Goal: Task Accomplishment & Management: Complete application form

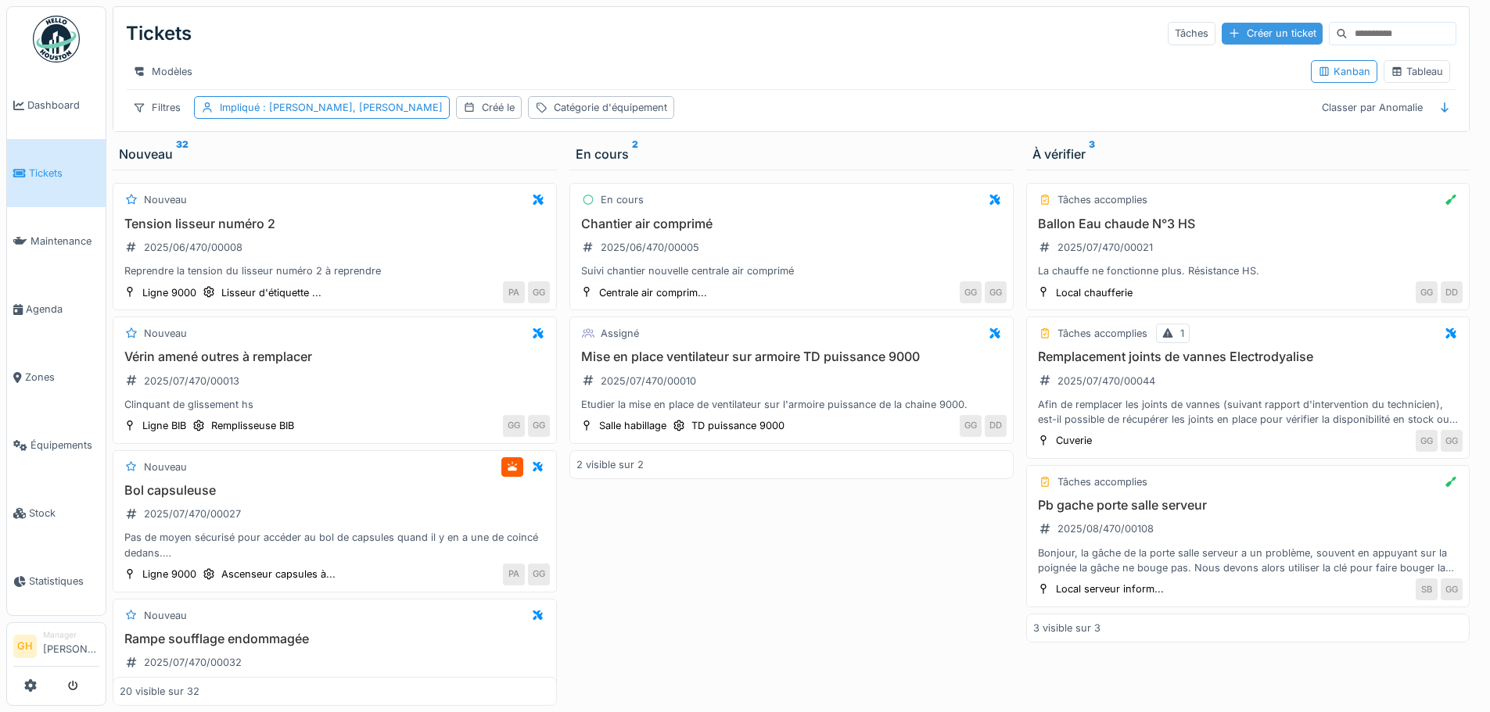
click at [1189, 29] on div "Créer un ticket" at bounding box center [1272, 33] width 101 height 21
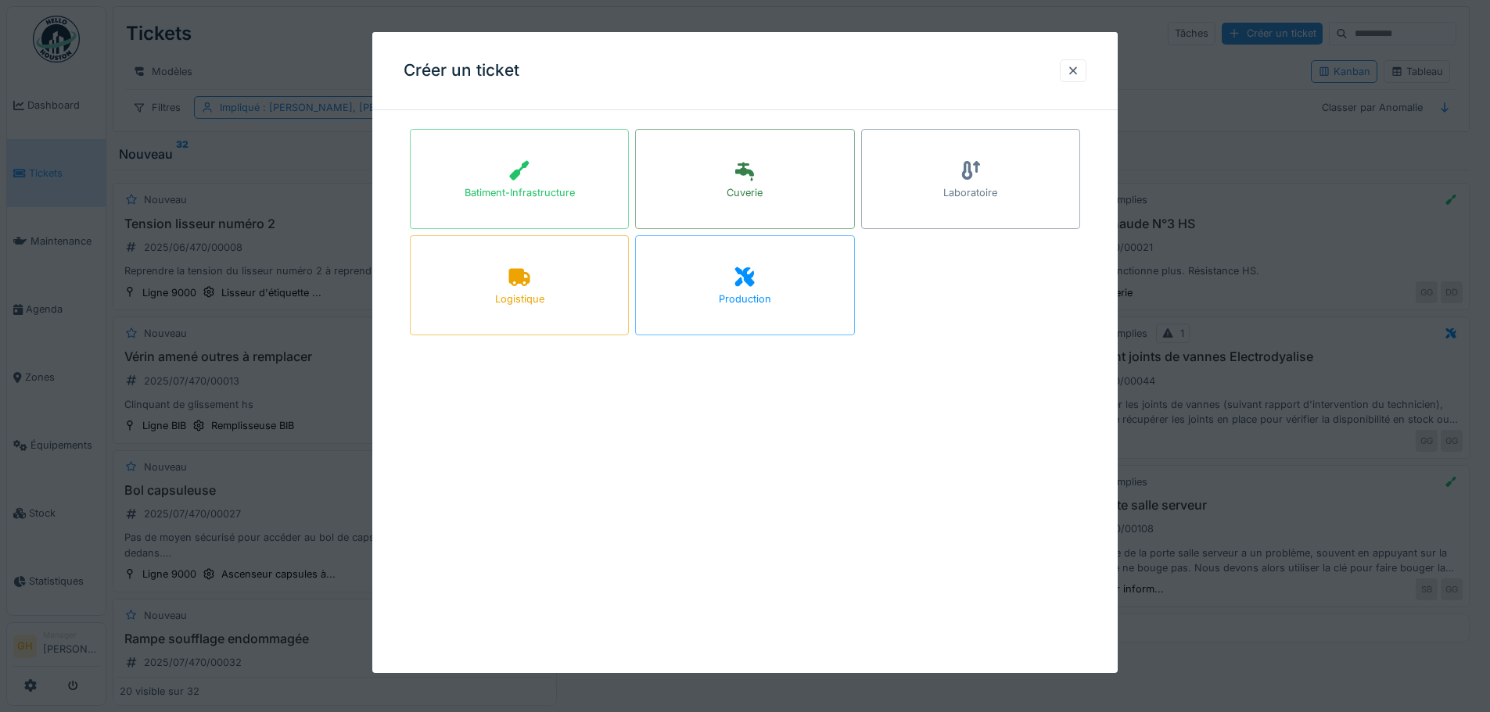
click at [766, 288] on div "Production" at bounding box center [744, 285] width 219 height 100
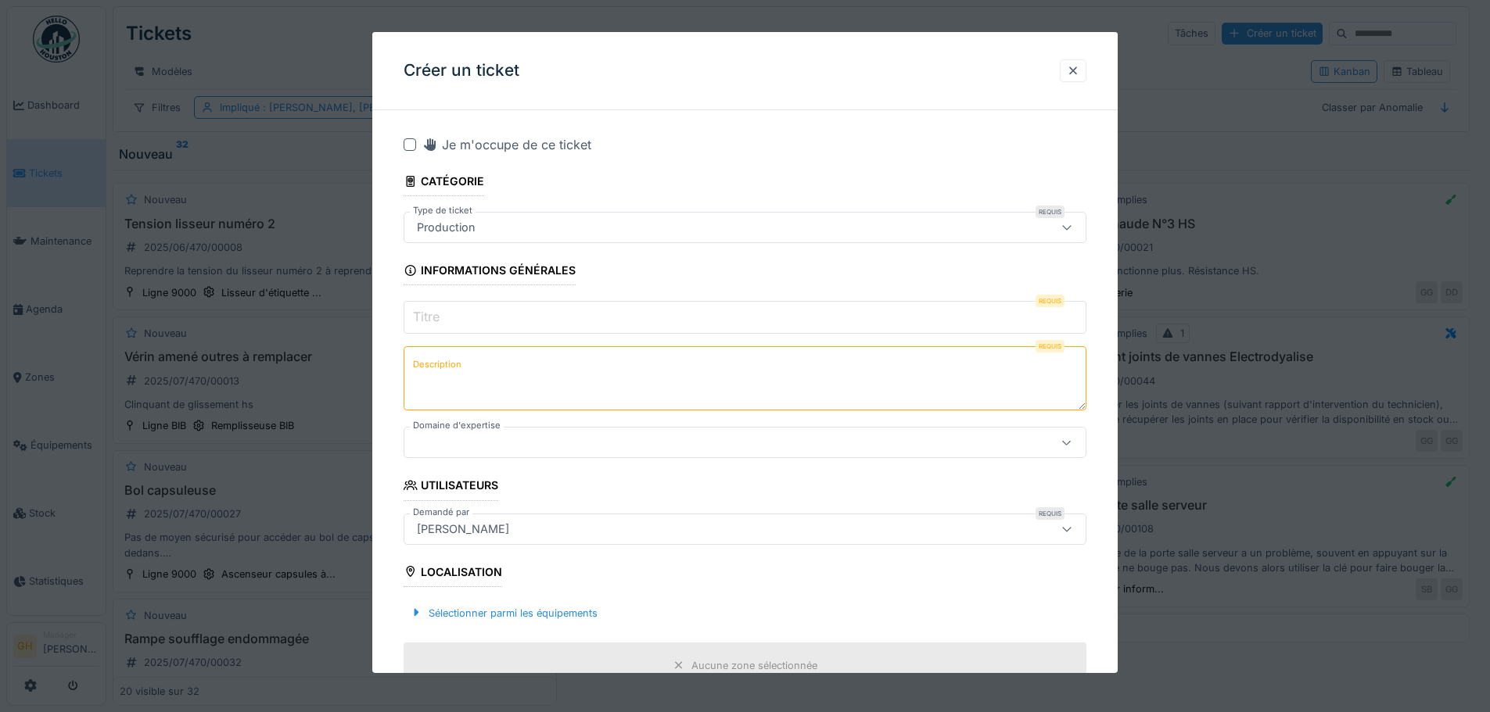
click at [493, 324] on input "Titre" at bounding box center [745, 317] width 683 height 33
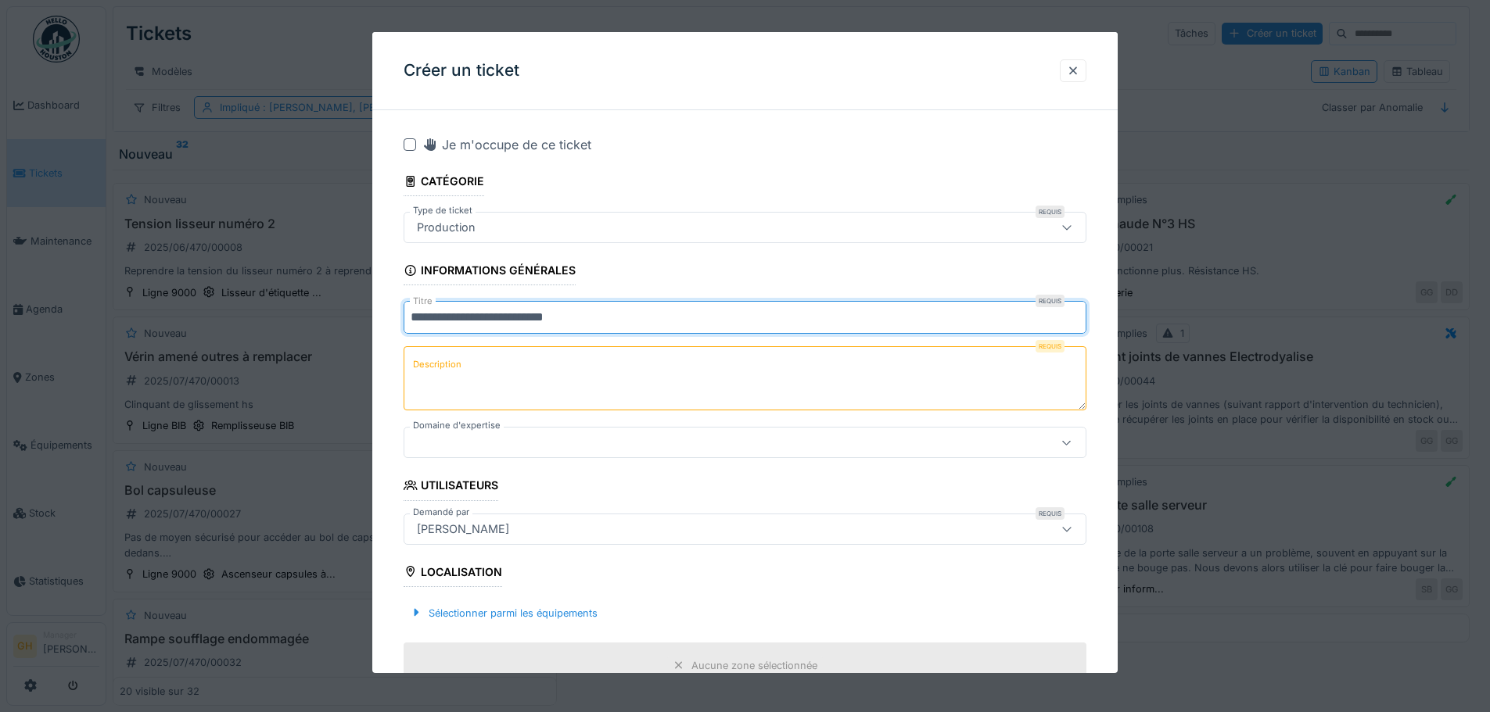
type input "**********"
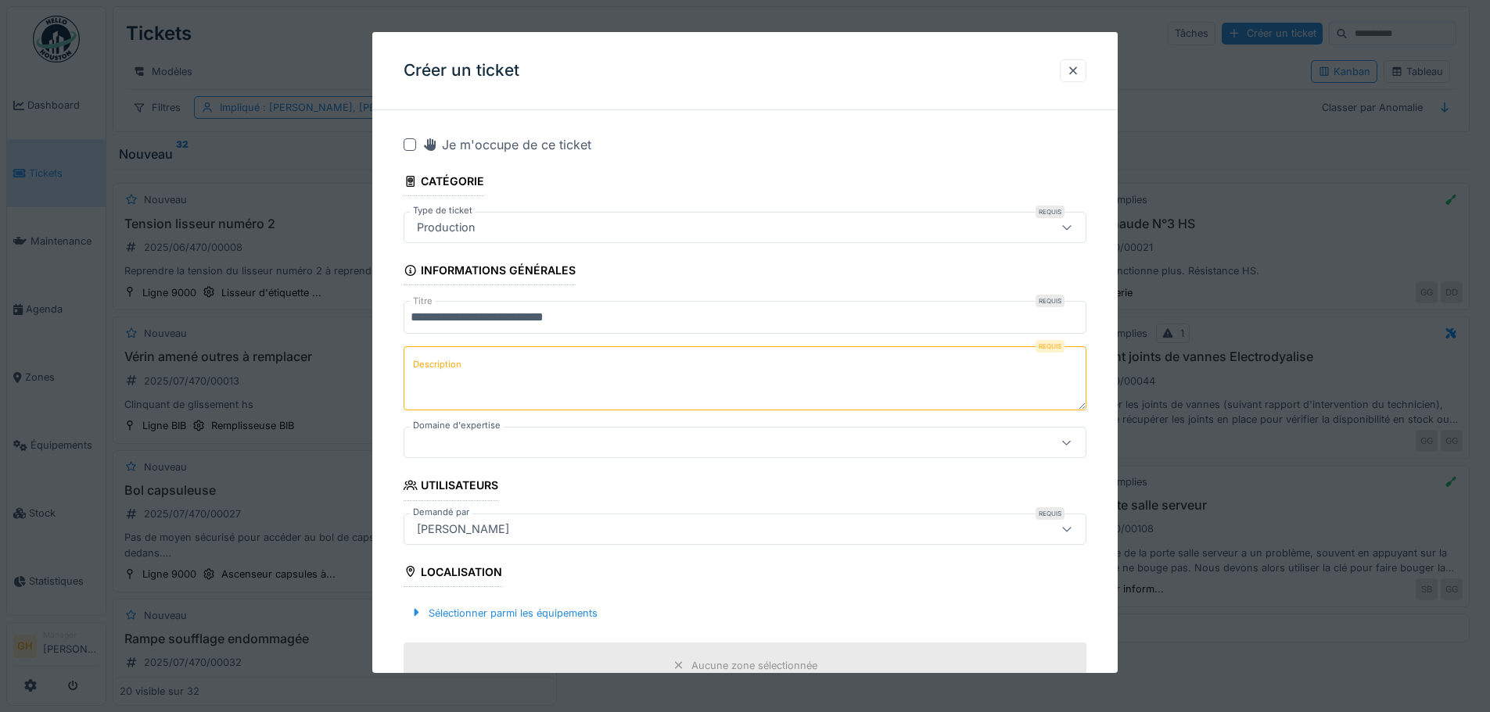
click at [525, 373] on textarea "Description" at bounding box center [745, 378] width 683 height 64
type textarea "**********"
click at [537, 440] on div at bounding box center [705, 442] width 589 height 17
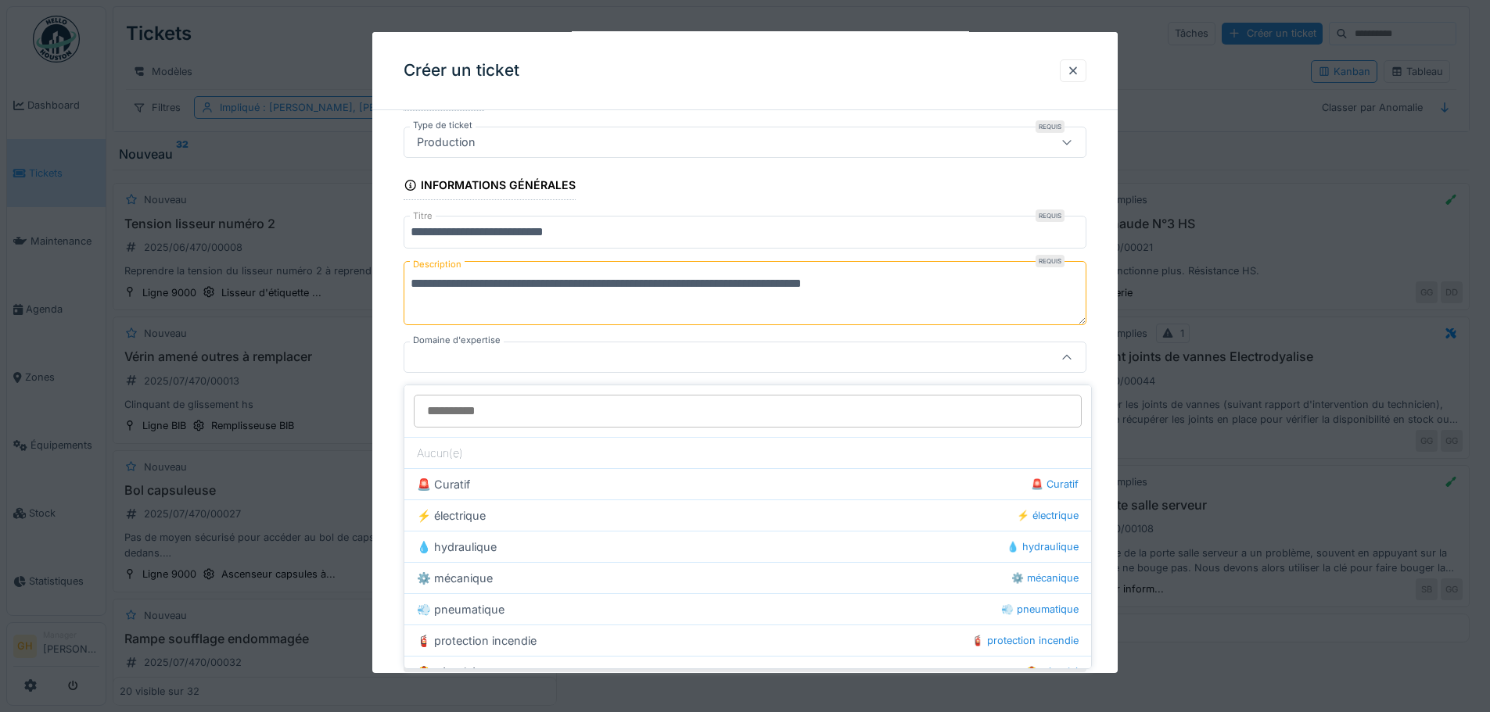
scroll to position [90, 0]
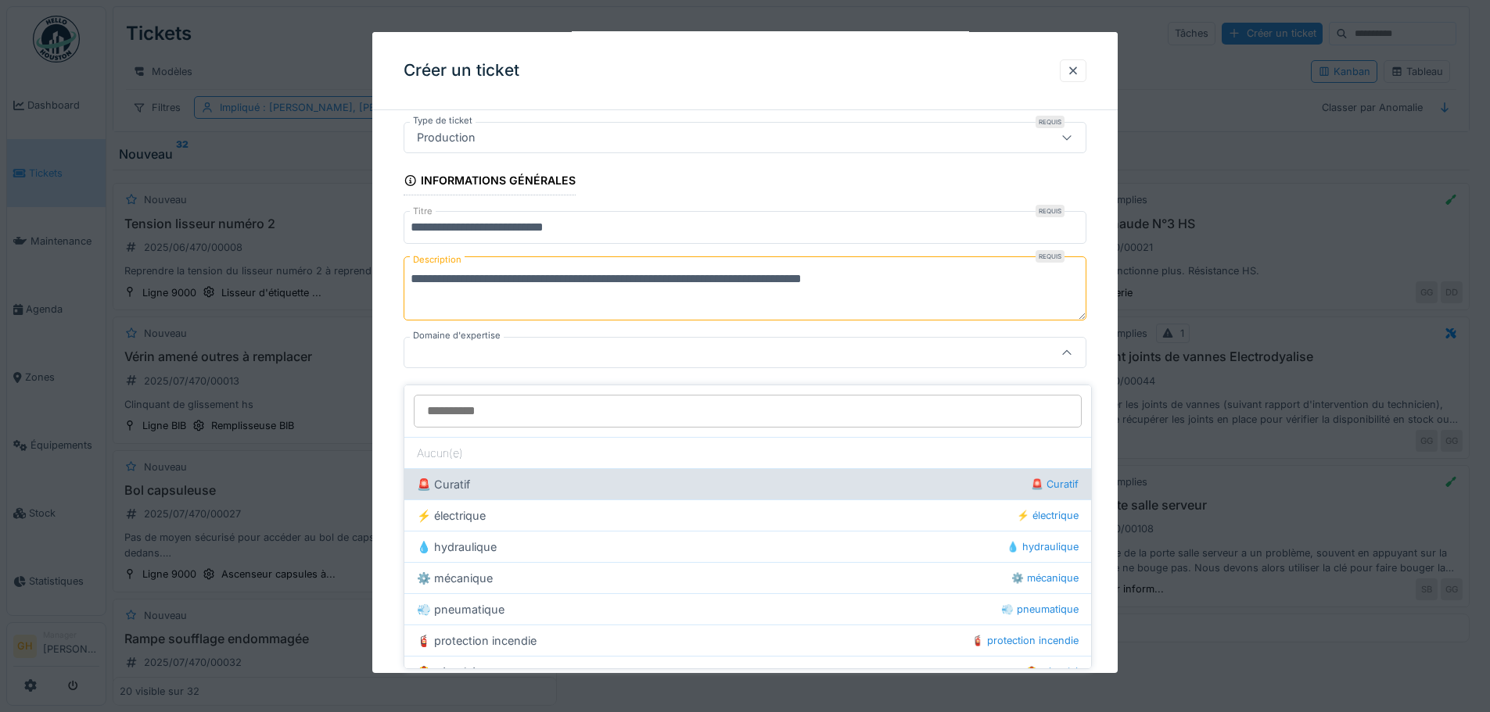
click at [512, 475] on div "🚨 Curatif 🚨 Curatif" at bounding box center [747, 483] width 687 height 31
type input "****"
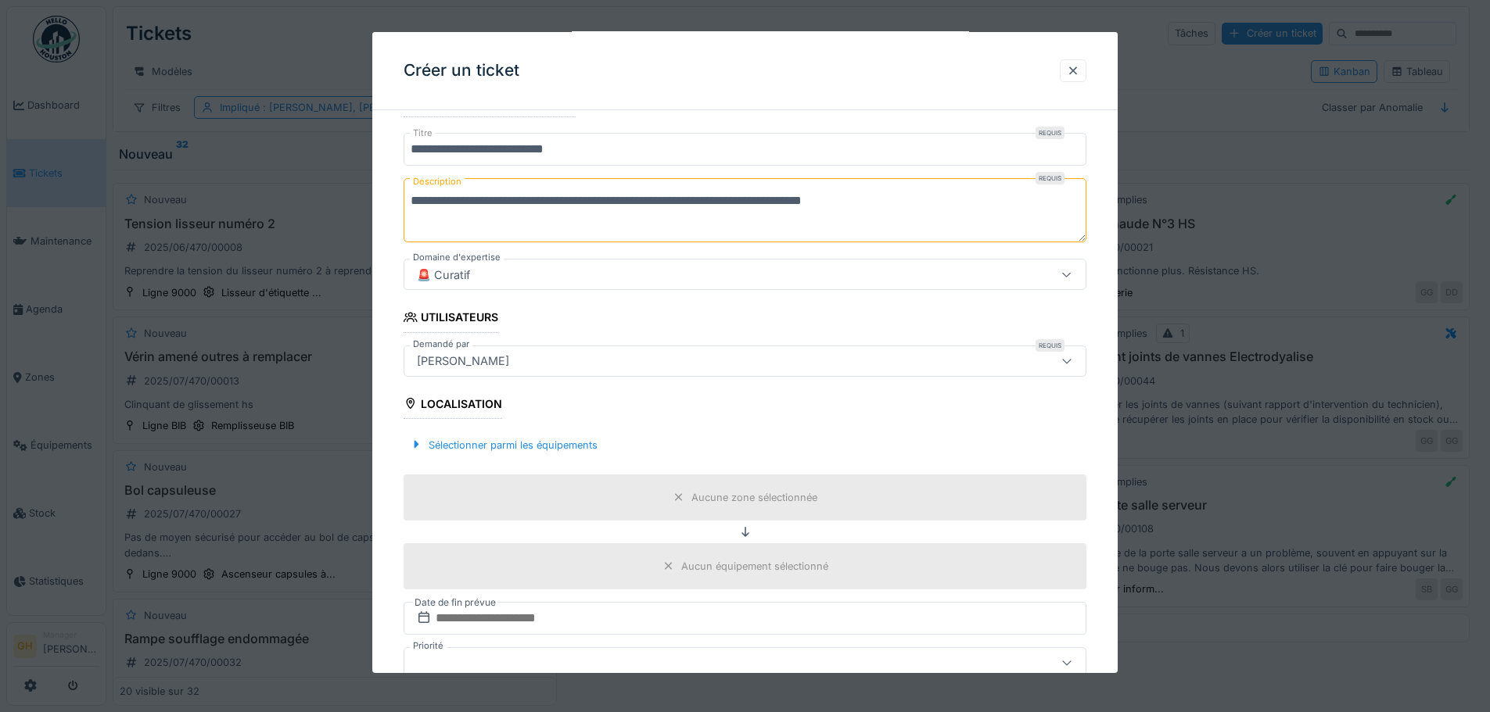
click at [552, 372] on div "[PERSON_NAME]" at bounding box center [745, 361] width 683 height 31
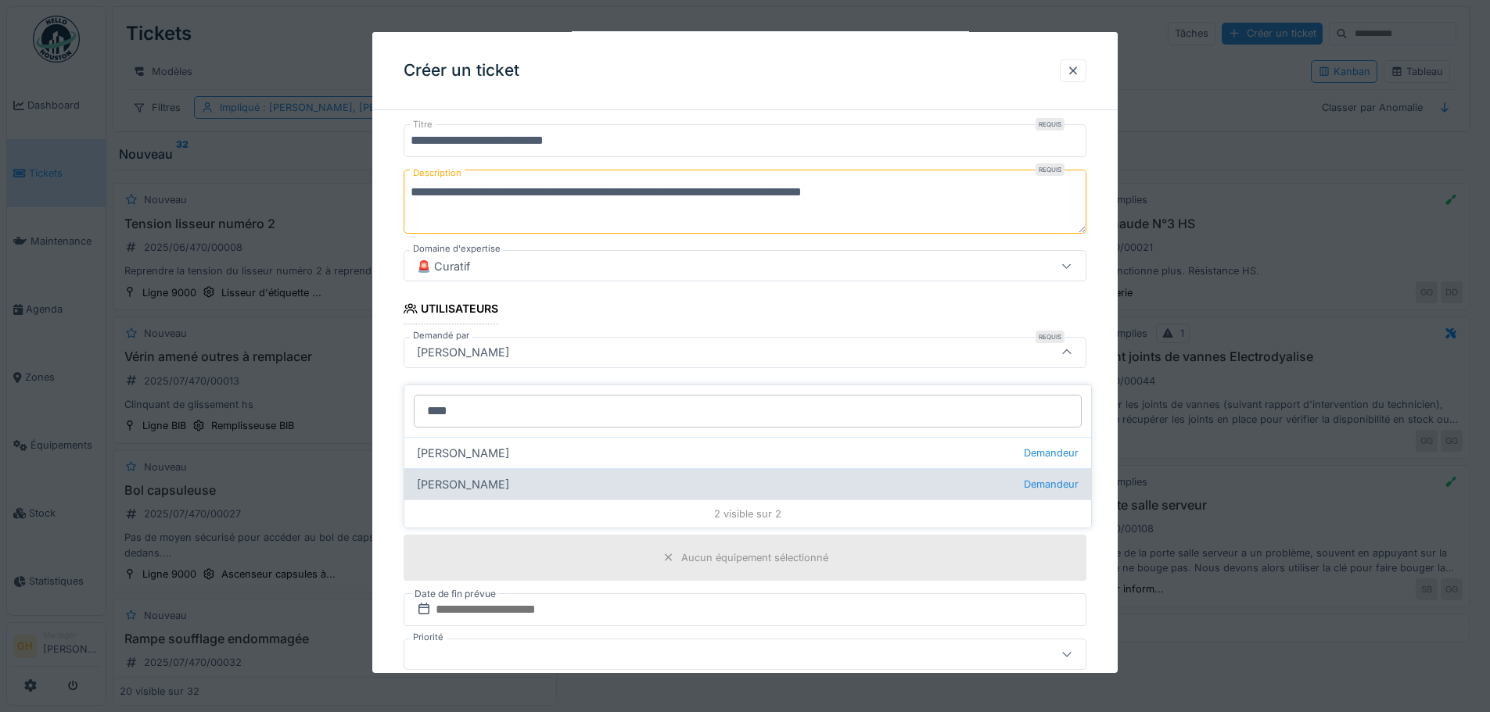
type input "****"
click at [455, 468] on div "[PERSON_NAME]" at bounding box center [747, 483] width 687 height 31
type input "*****"
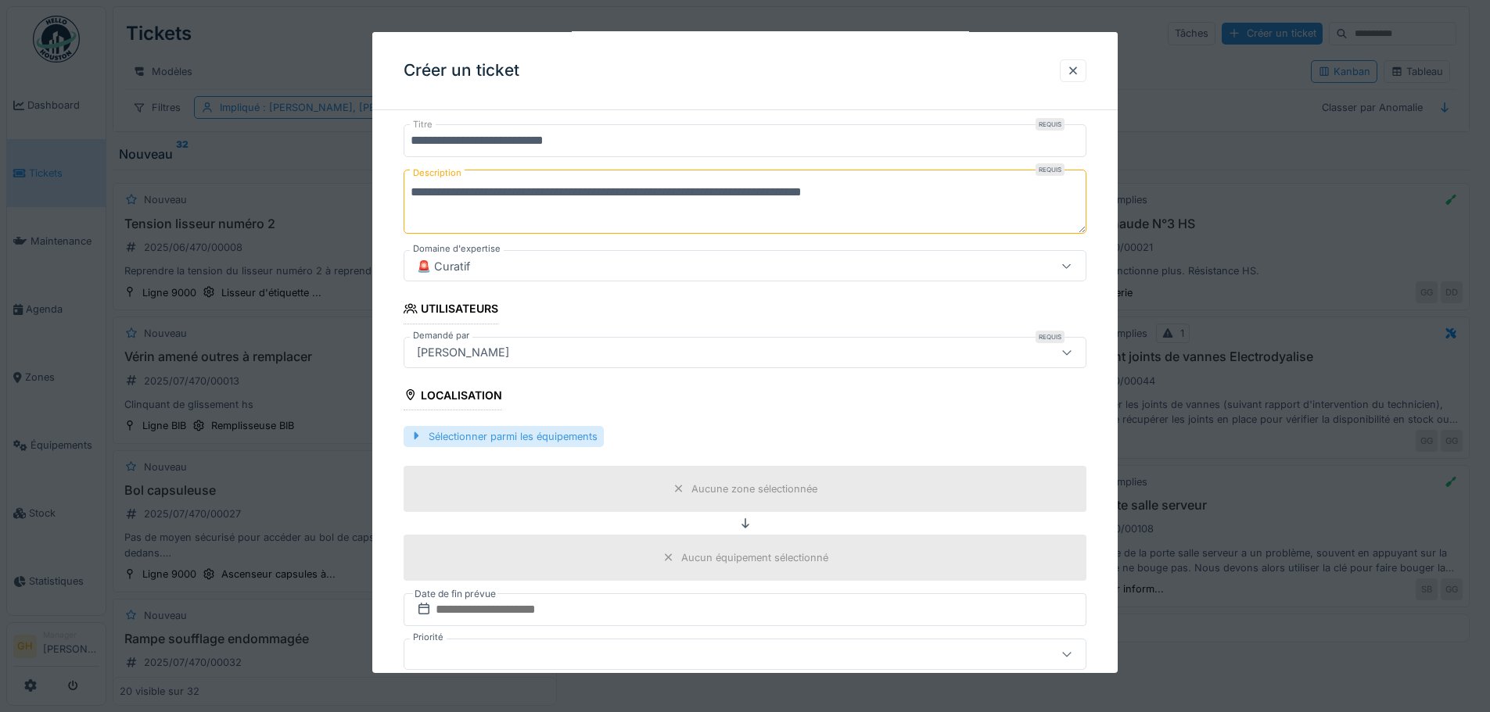
click at [479, 432] on div "Sélectionner parmi les équipements" at bounding box center [504, 436] width 200 height 21
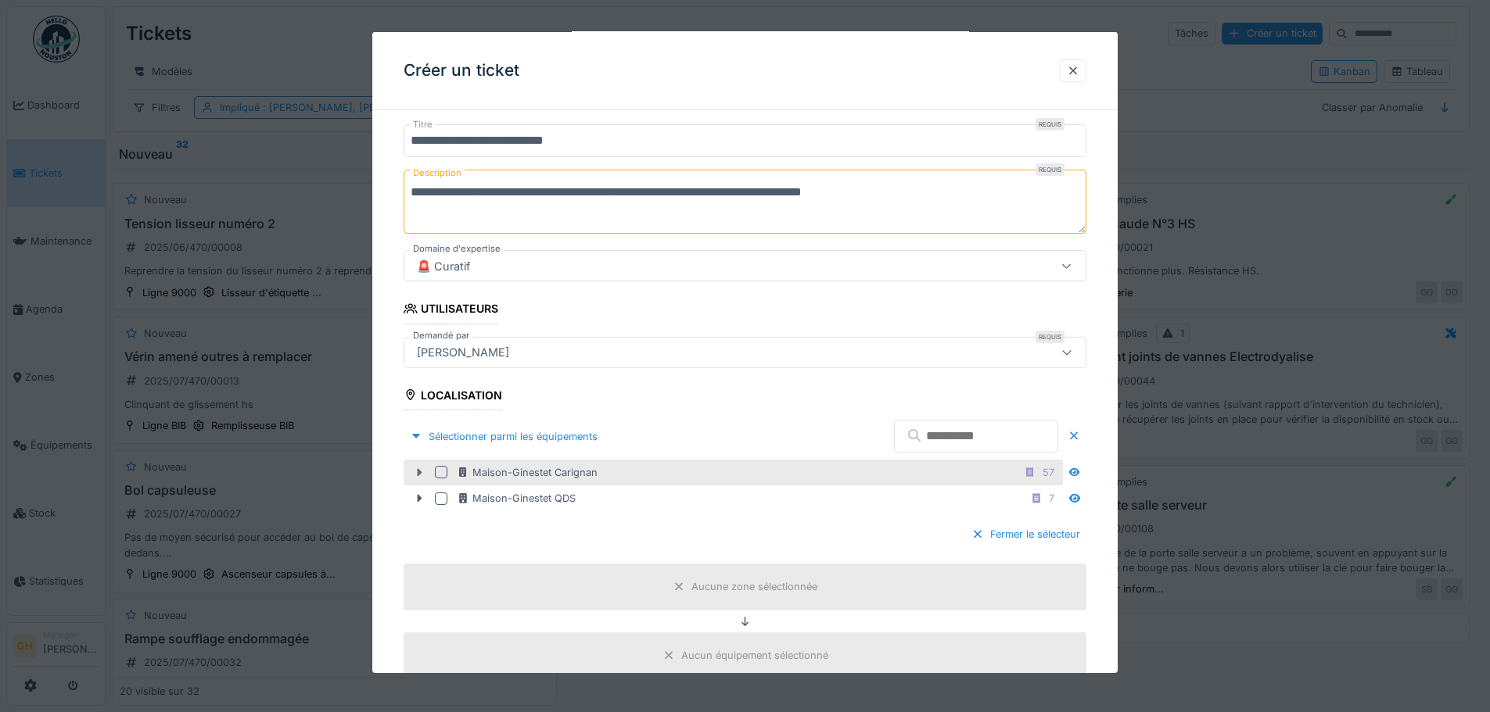
click at [425, 473] on icon at bounding box center [419, 473] width 13 height 10
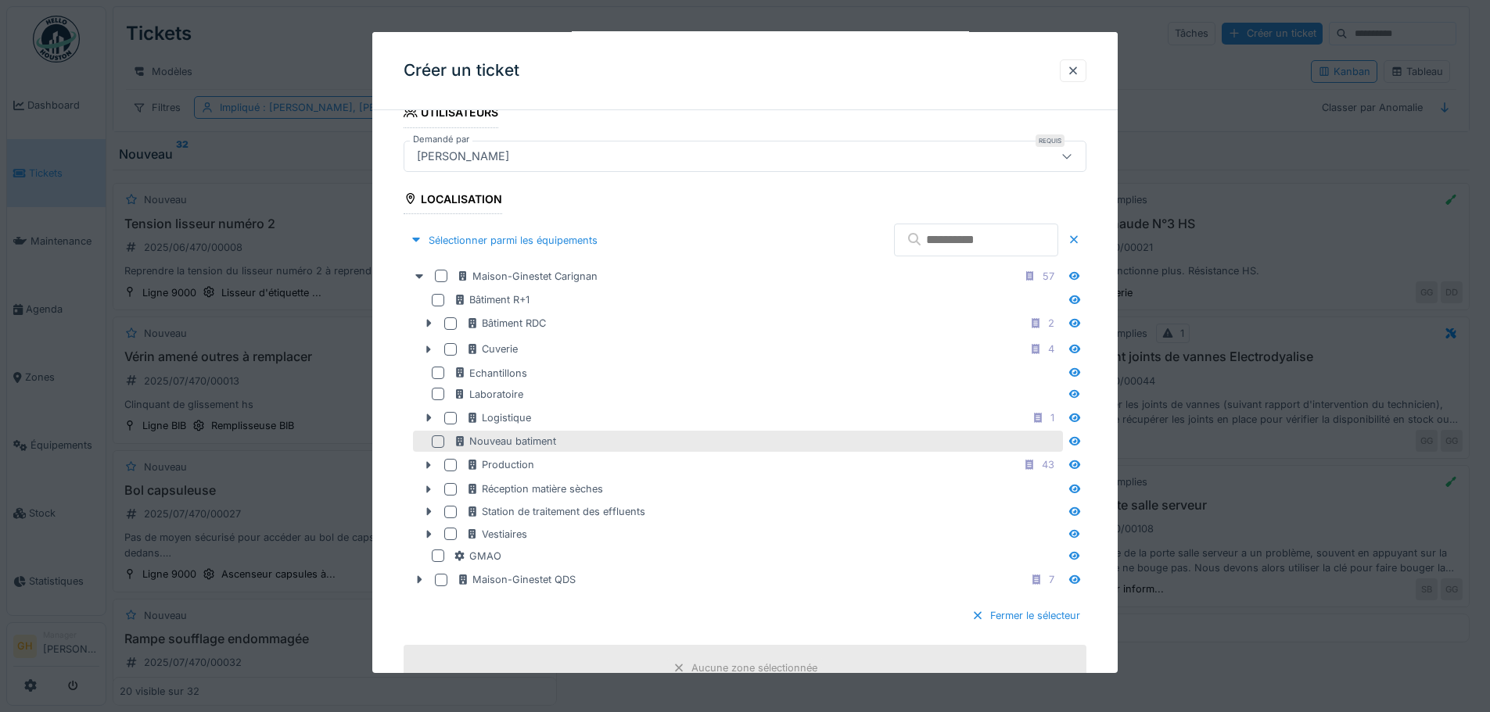
scroll to position [411, 0]
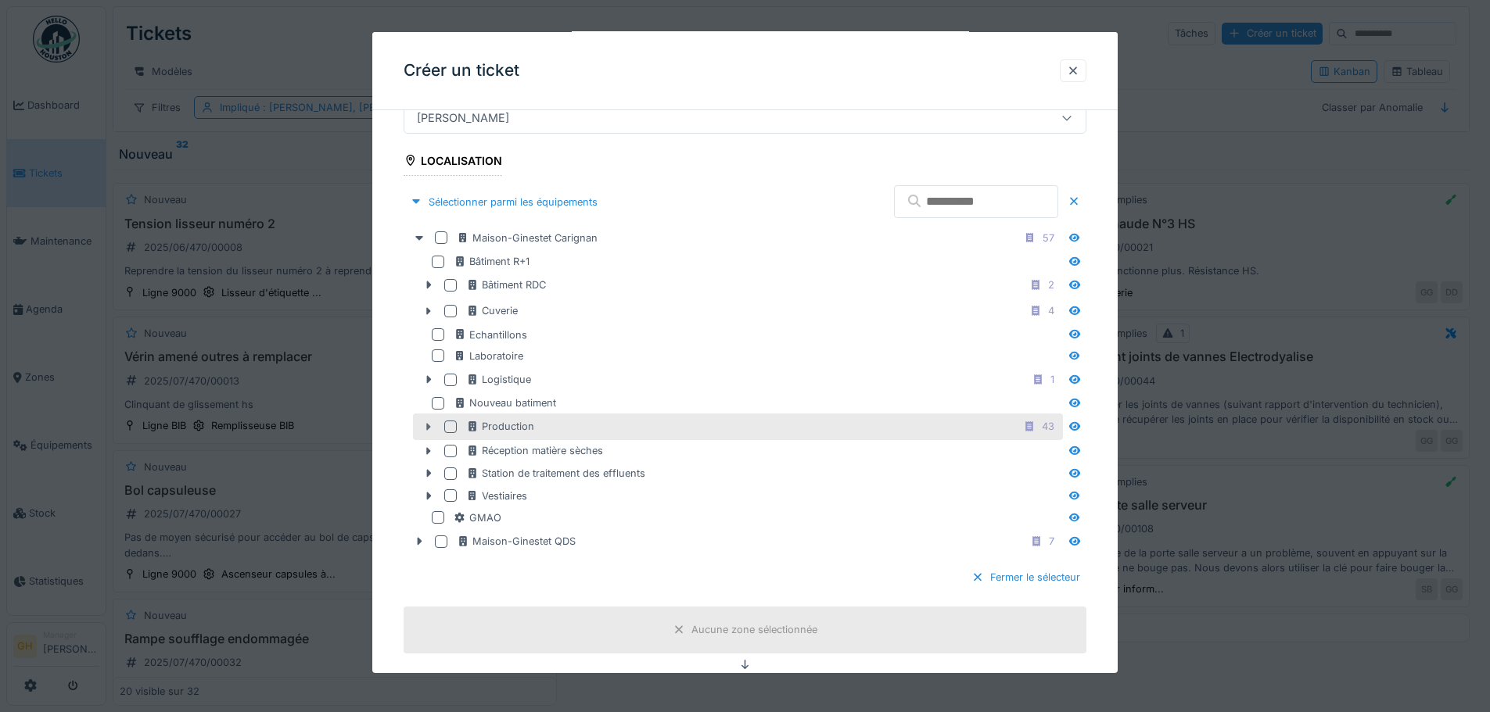
click at [425, 429] on icon at bounding box center [428, 427] width 13 height 10
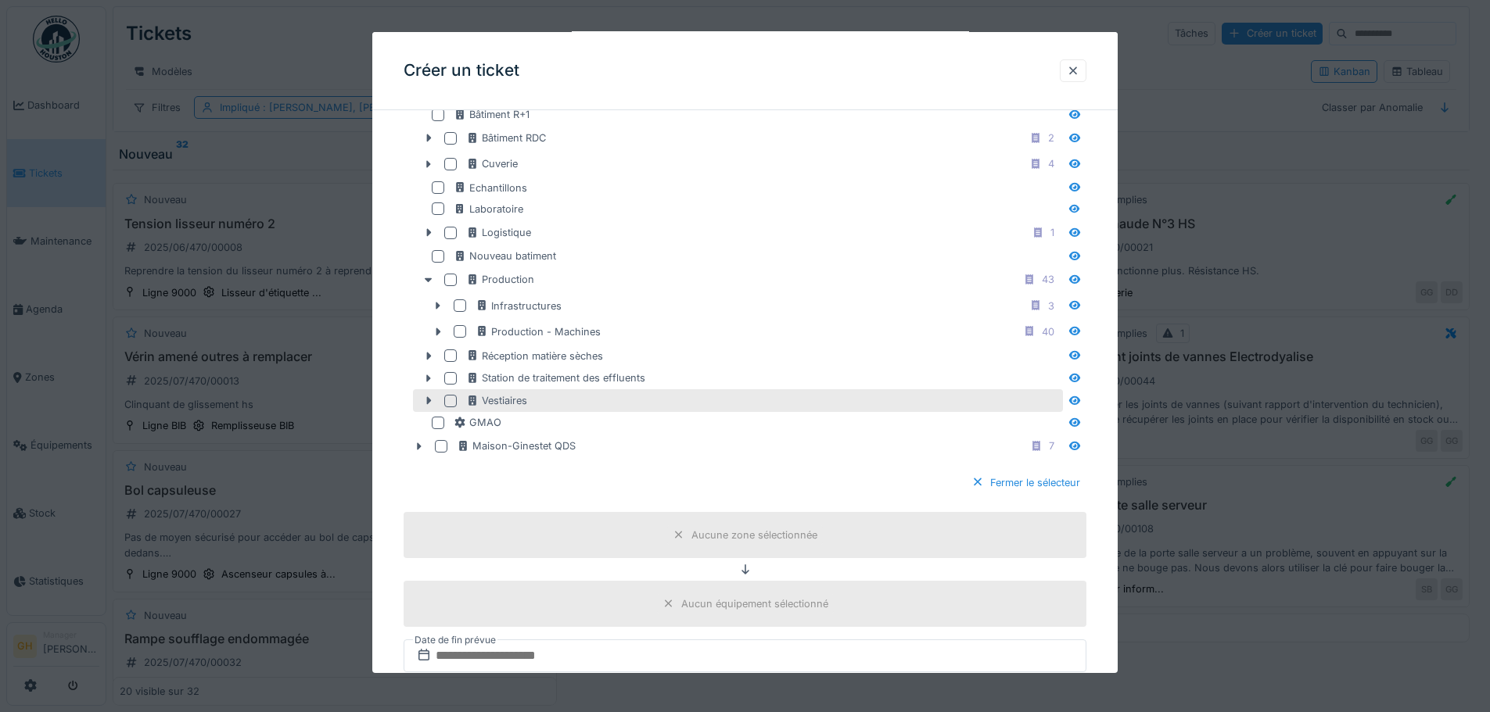
scroll to position [568, 0]
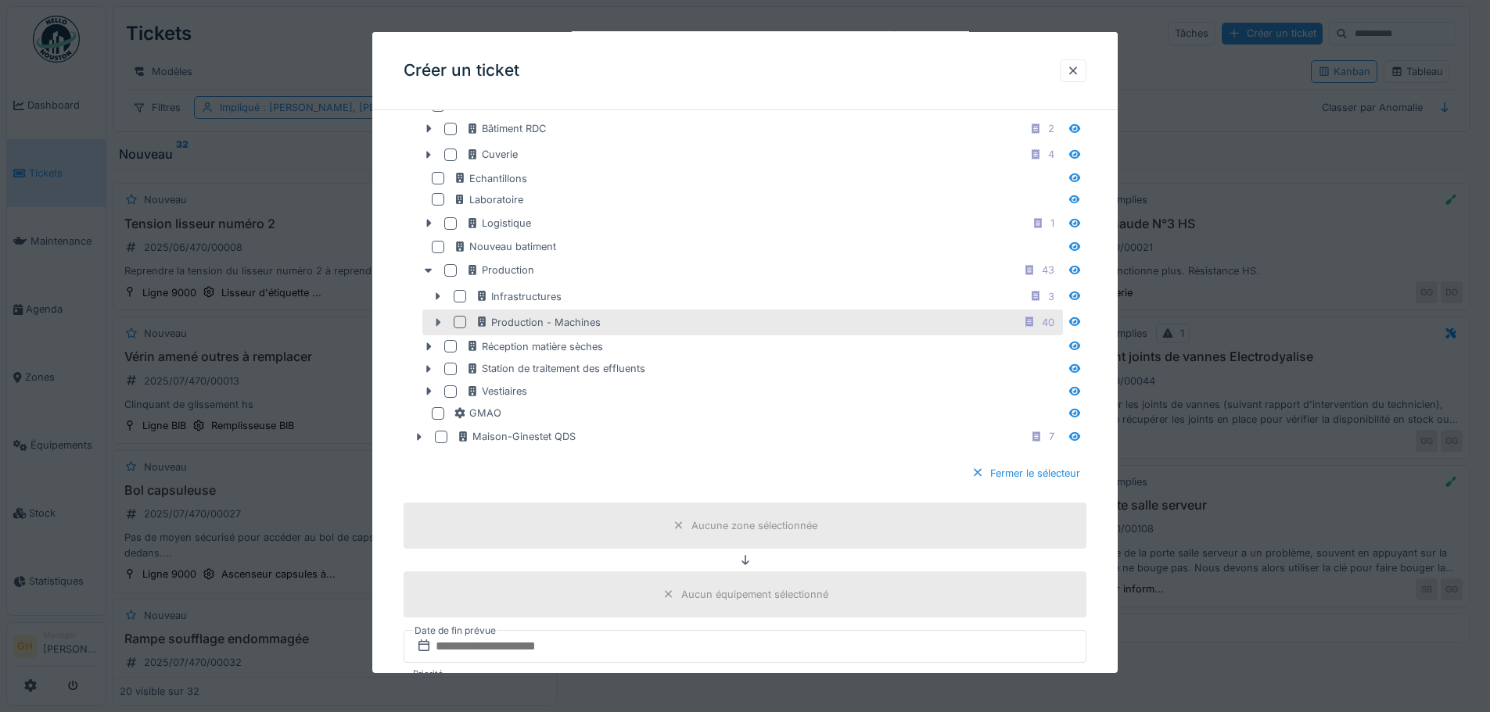
click at [436, 323] on icon at bounding box center [438, 322] width 5 height 8
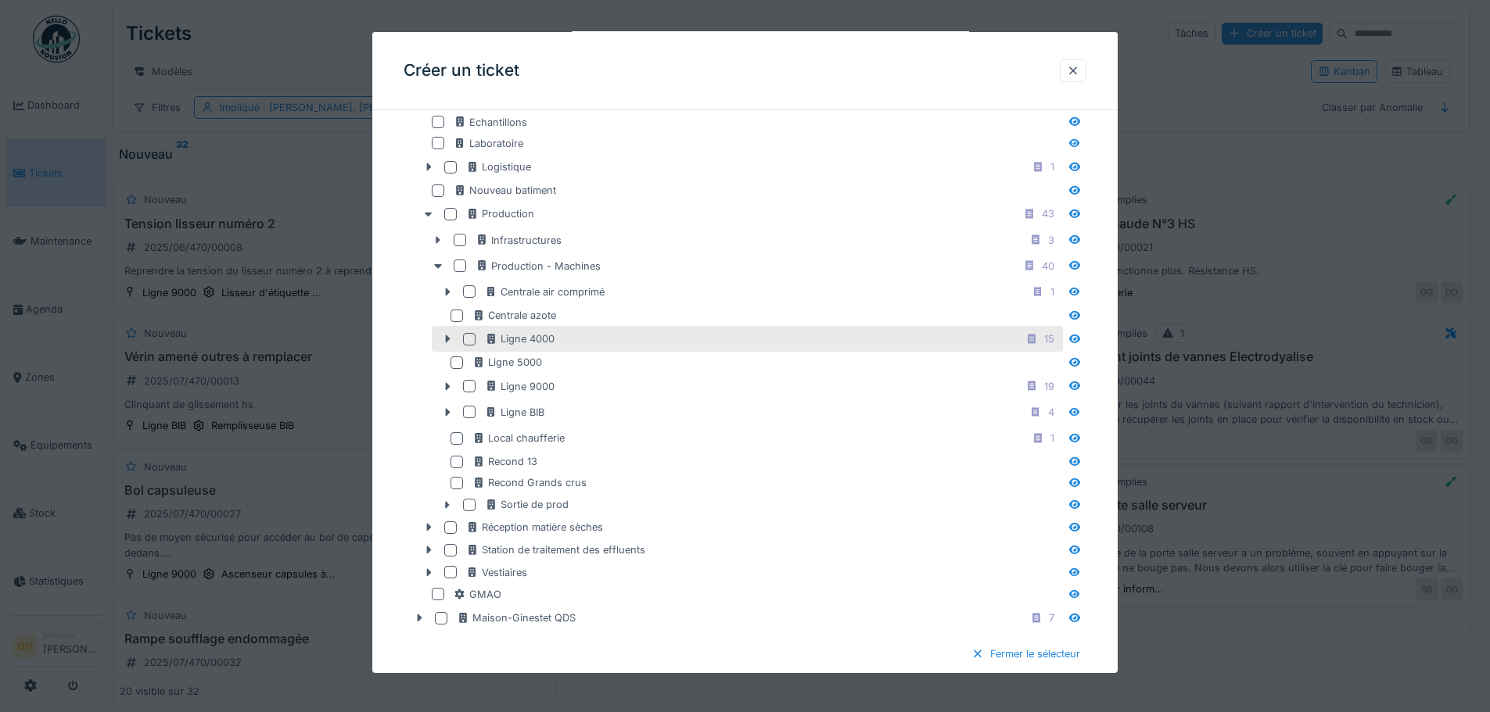
scroll to position [646, 0]
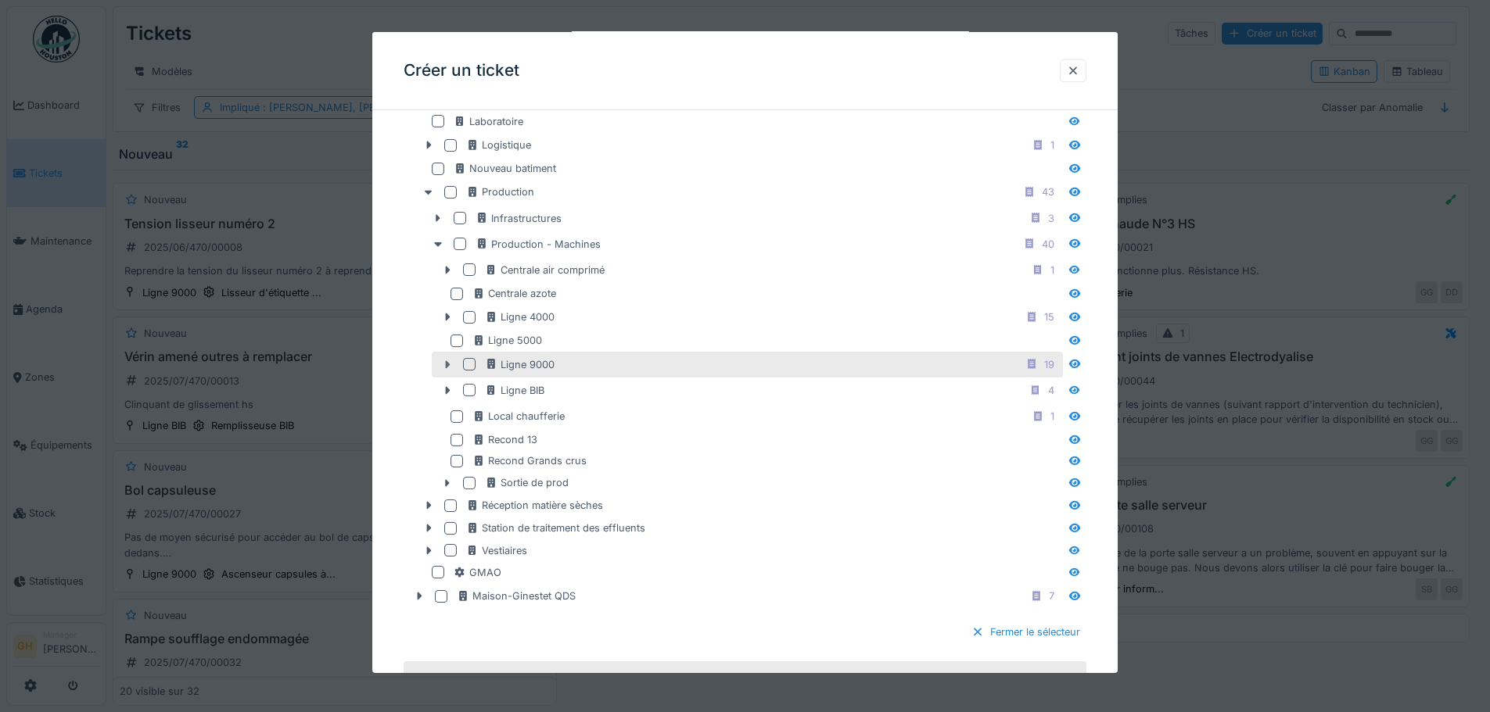
click at [440, 368] on div at bounding box center [447, 365] width 25 height 16
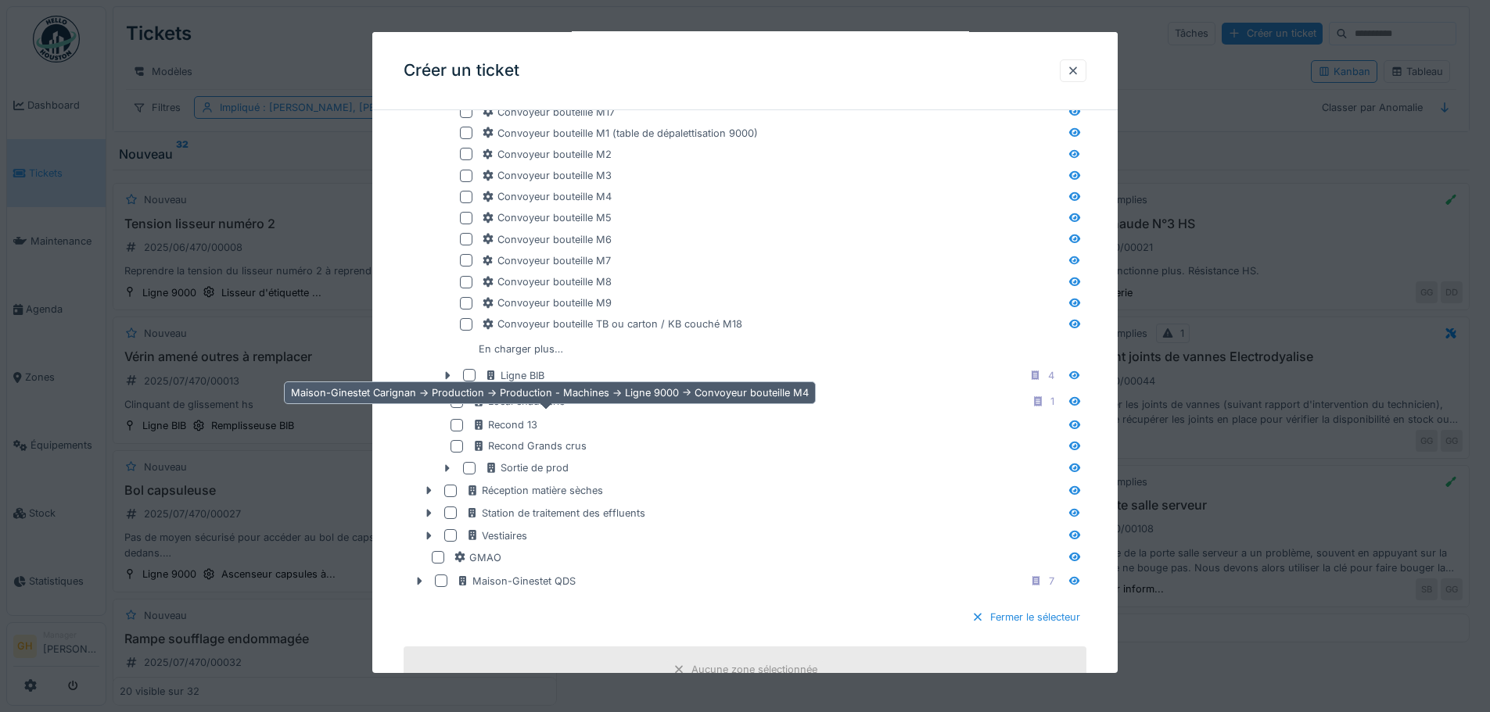
scroll to position [1193, 0]
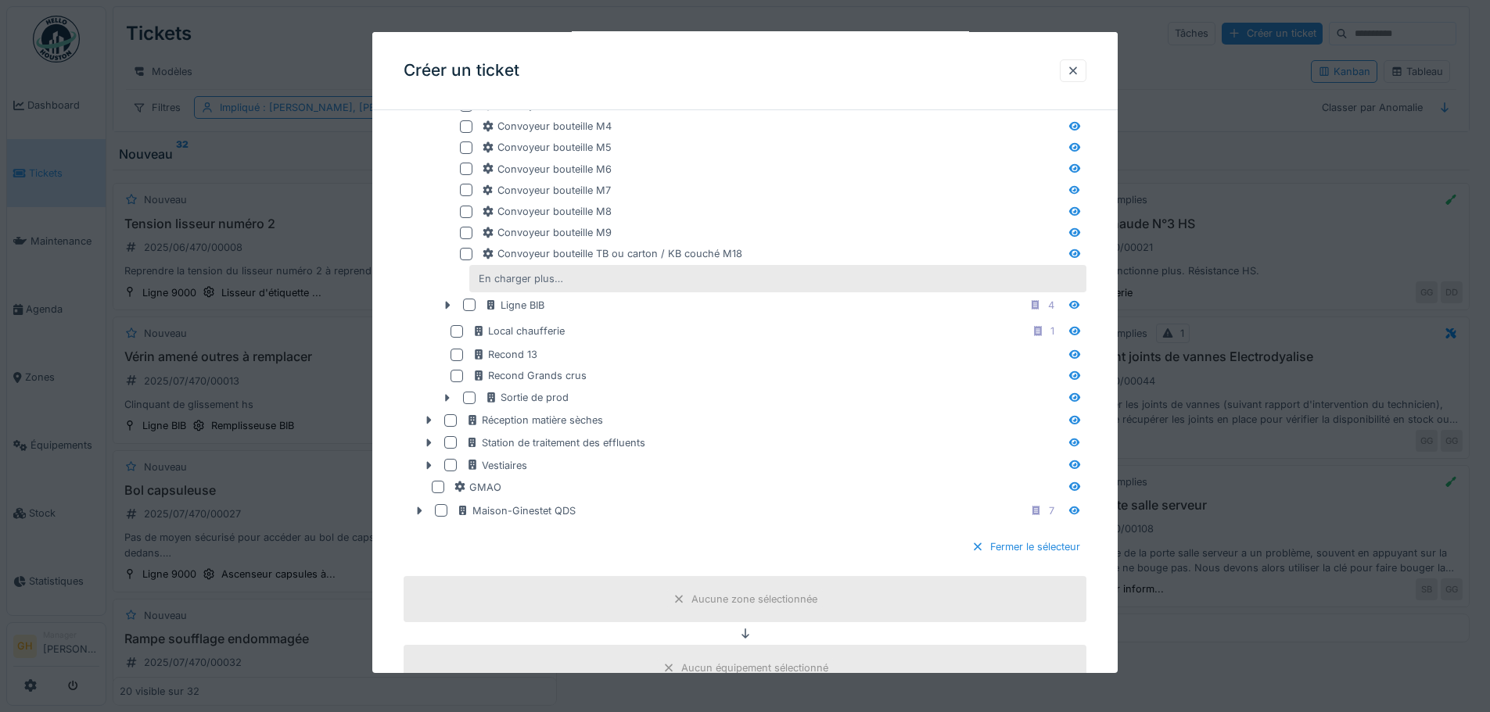
click at [511, 281] on div "En charger plus…" at bounding box center [520, 278] width 97 height 21
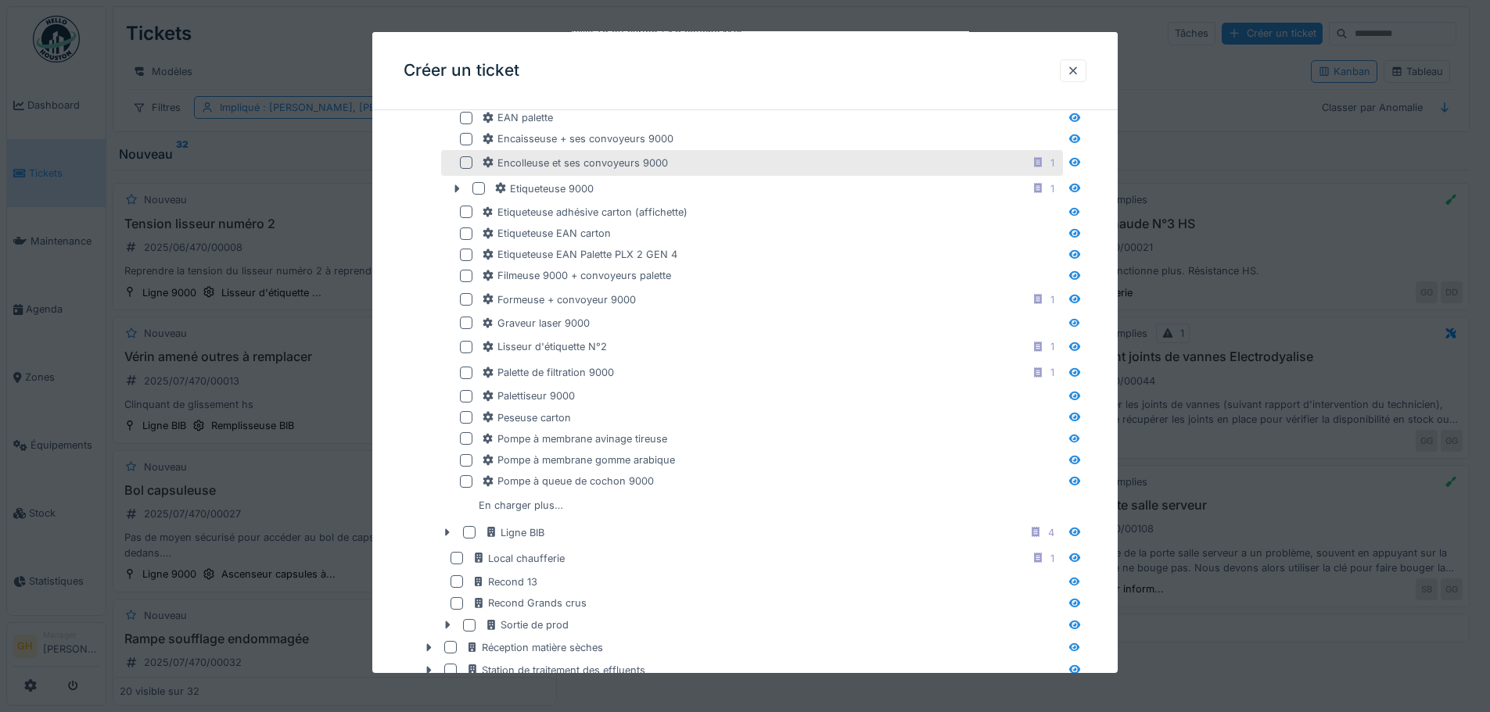
scroll to position [1506, 0]
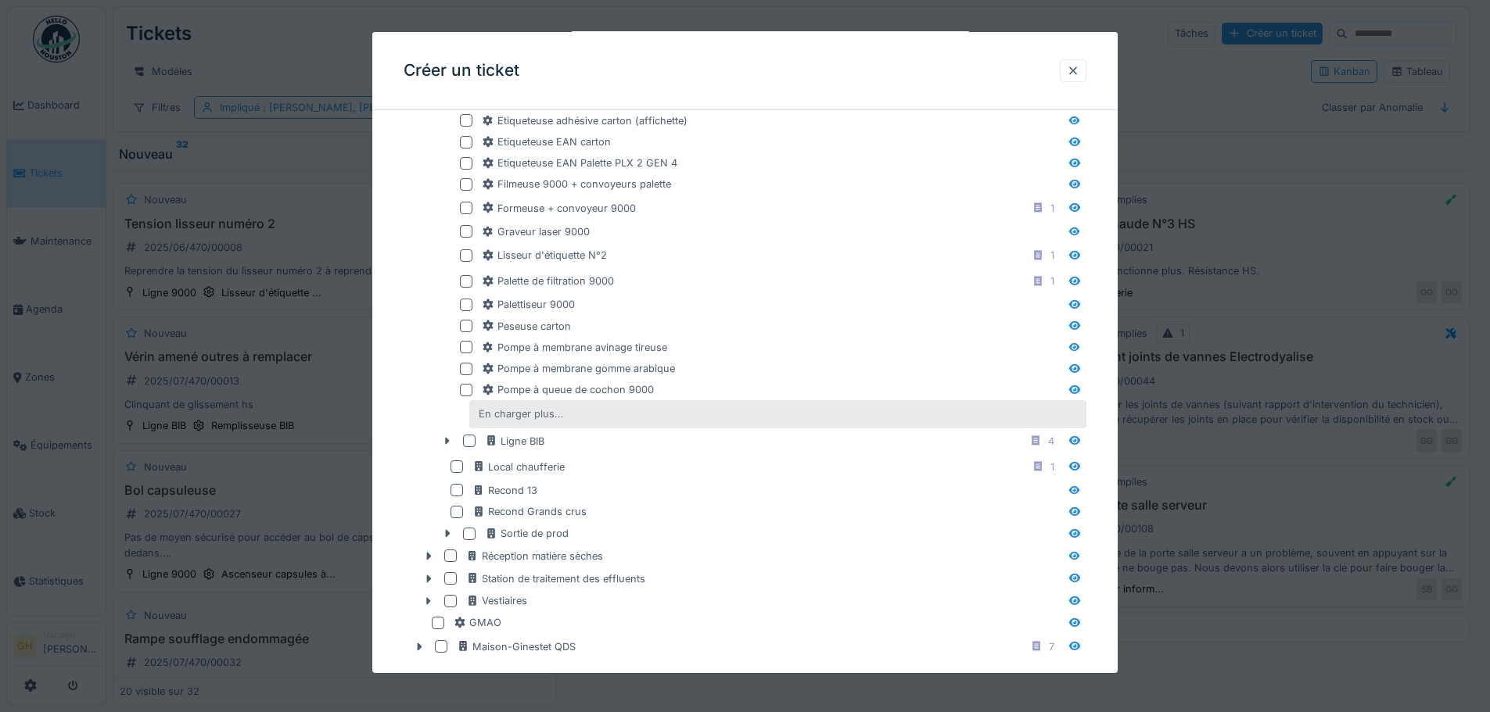
click at [496, 415] on div "En charger plus…" at bounding box center [520, 414] width 97 height 21
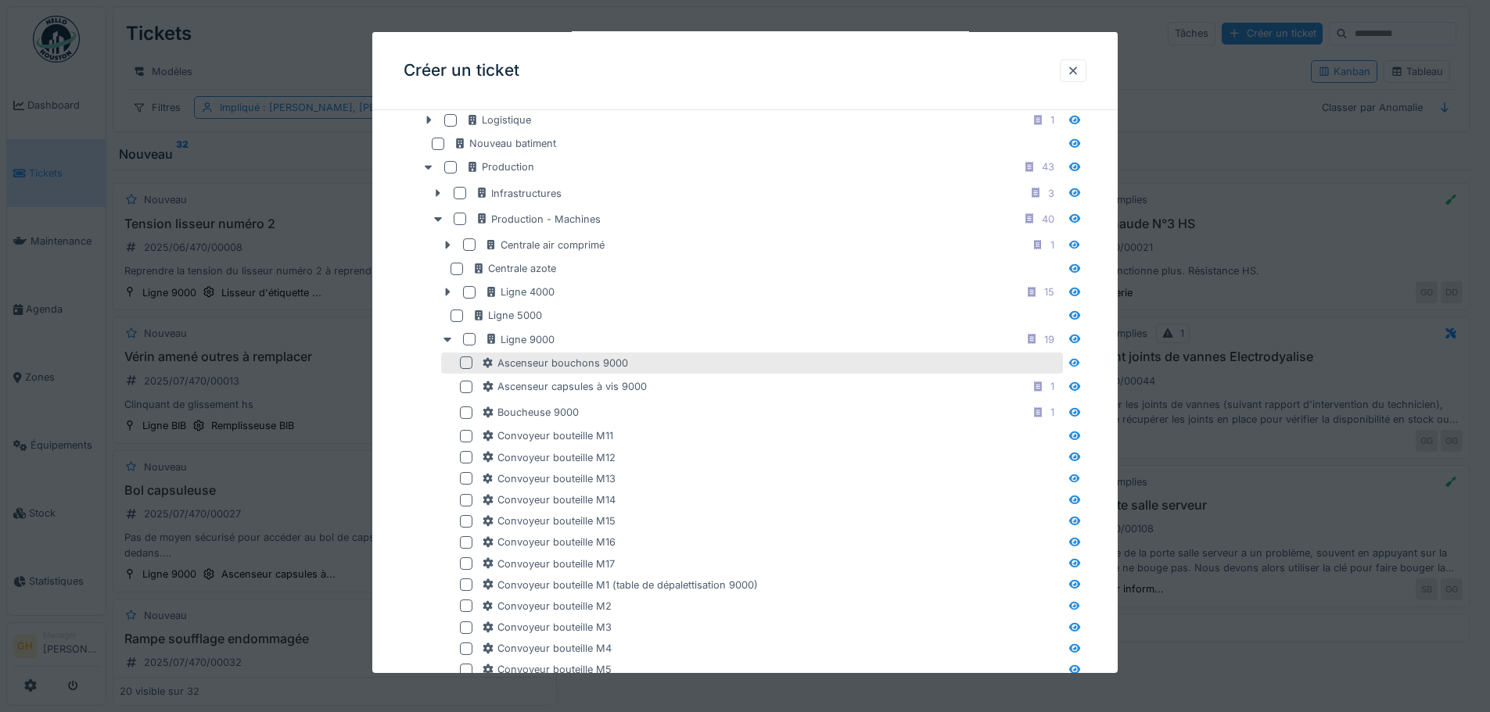
scroll to position [646, 0]
